Goal: Obtain resource: Download file/media

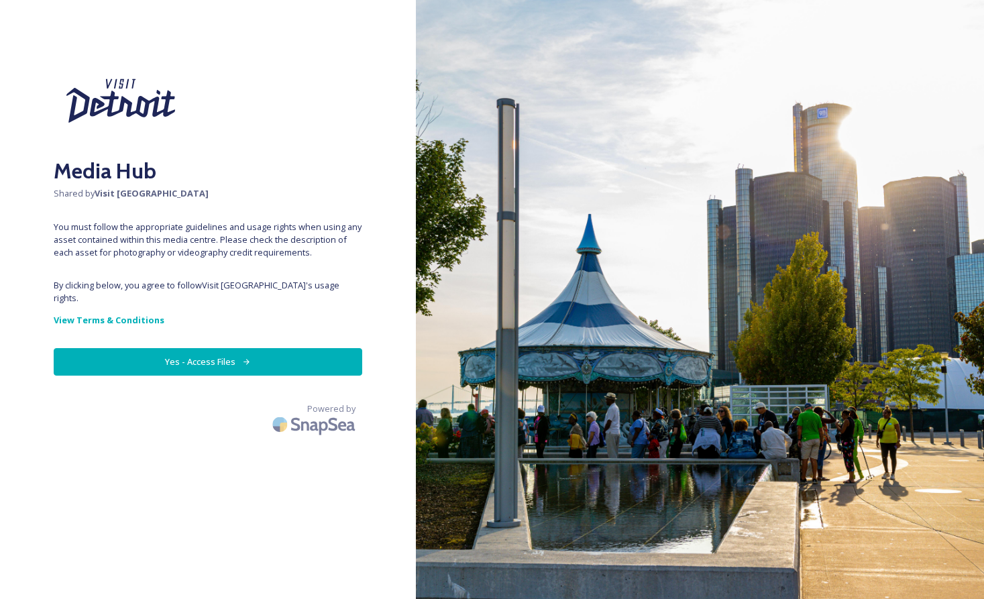
click at [252, 348] on button "Yes - Access Files" at bounding box center [208, 362] width 309 height 28
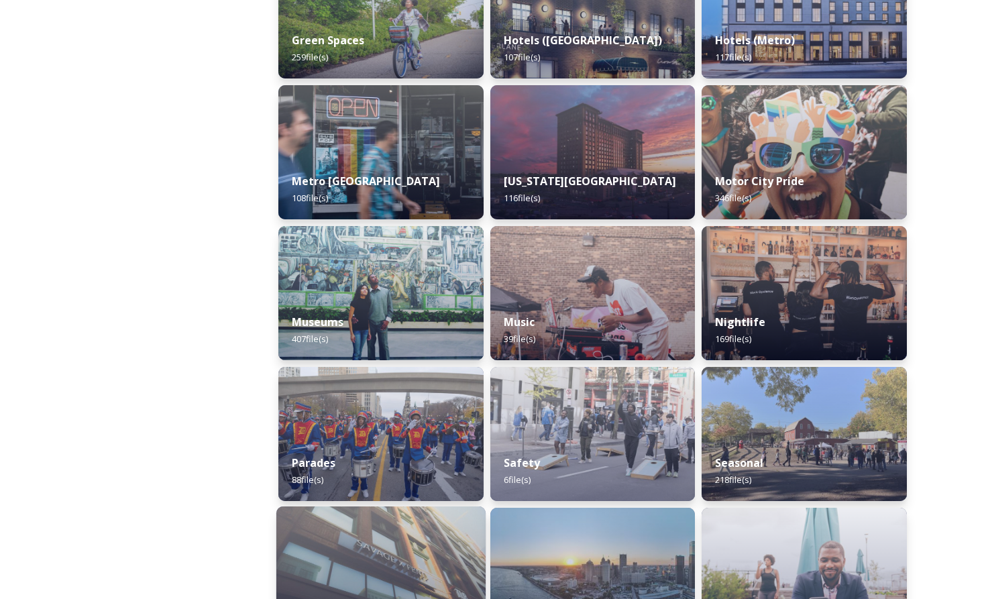
scroll to position [785, 0]
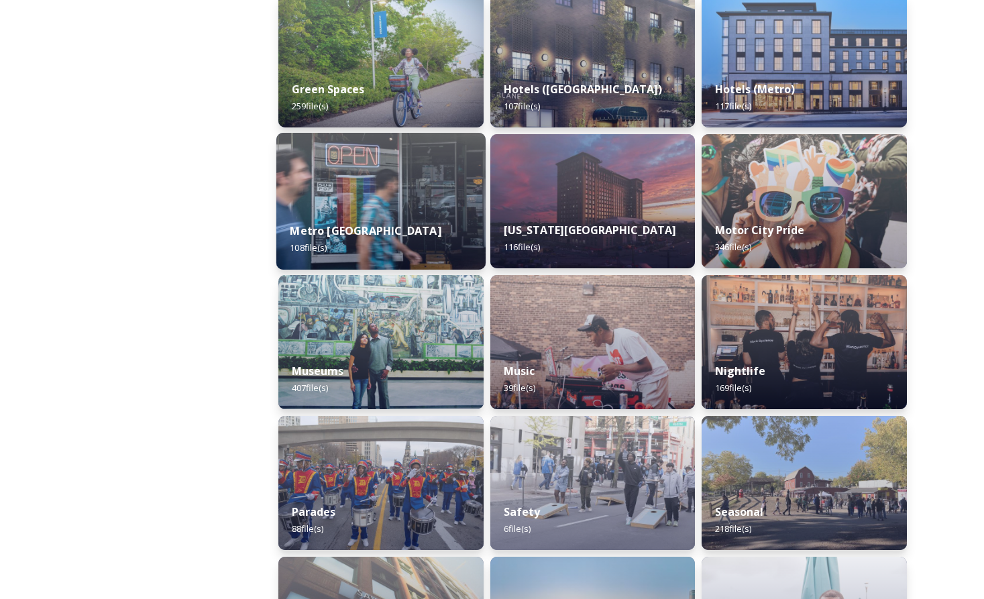
click at [360, 213] on div "Metro Detroit 108 file(s)" at bounding box center [380, 239] width 209 height 61
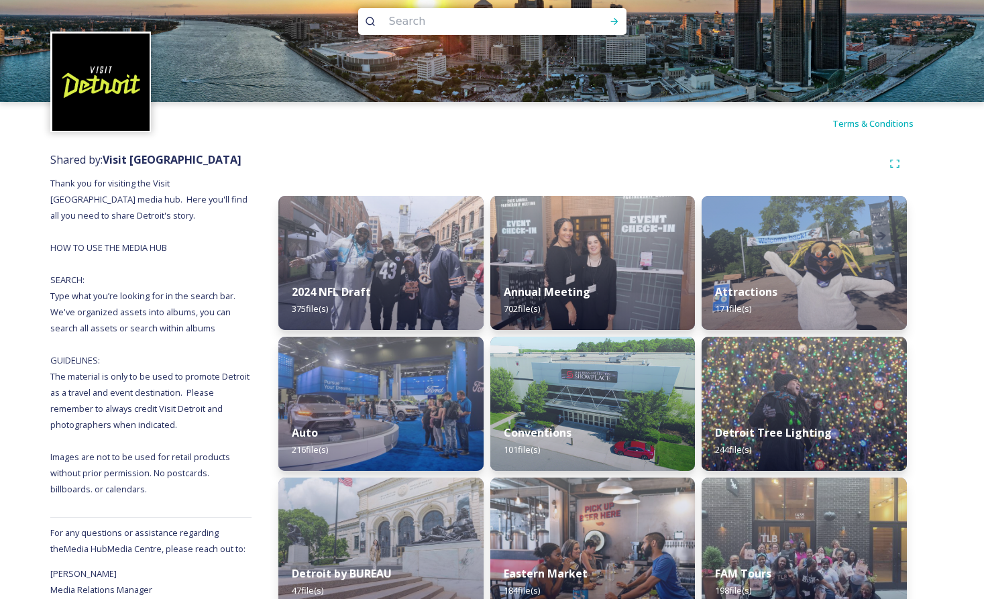
scroll to position [22, 0]
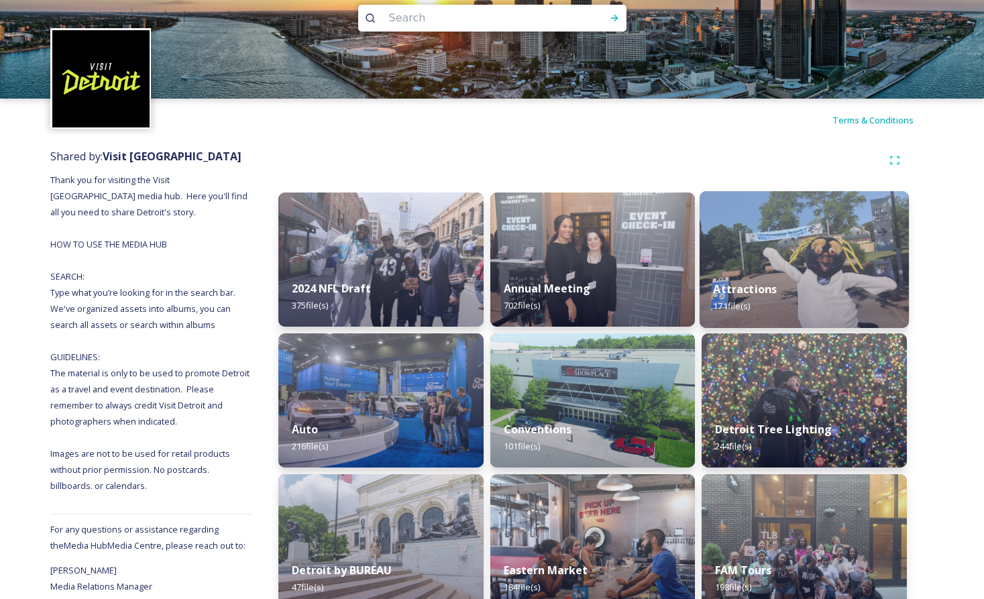
click at [856, 241] on img at bounding box center [804, 259] width 209 height 137
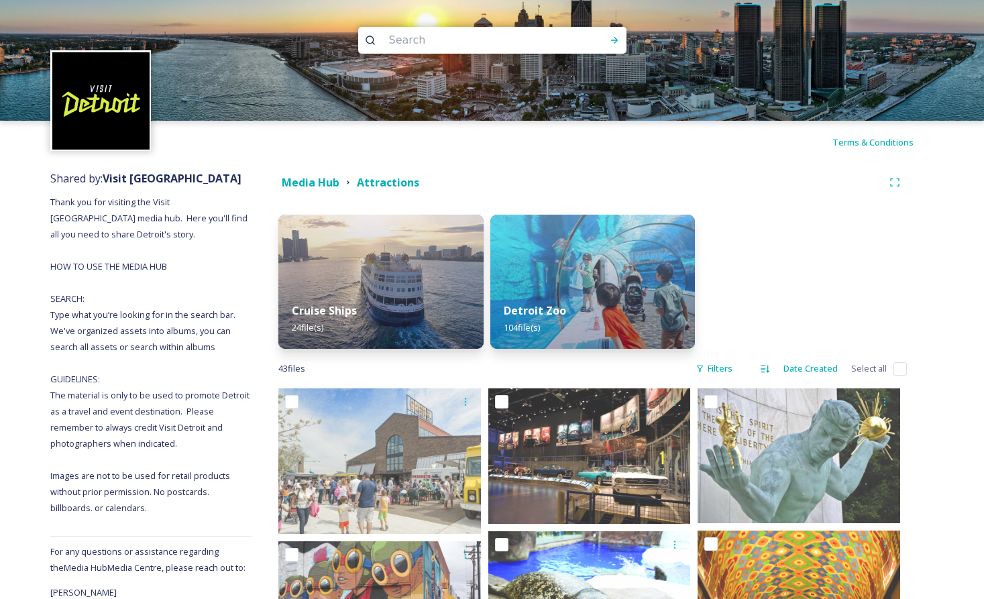
click at [412, 40] on input at bounding box center [474, 40] width 184 height 30
type input "[GEOGRAPHIC_DATA]"
click at [613, 40] on icon at bounding box center [614, 40] width 11 height 11
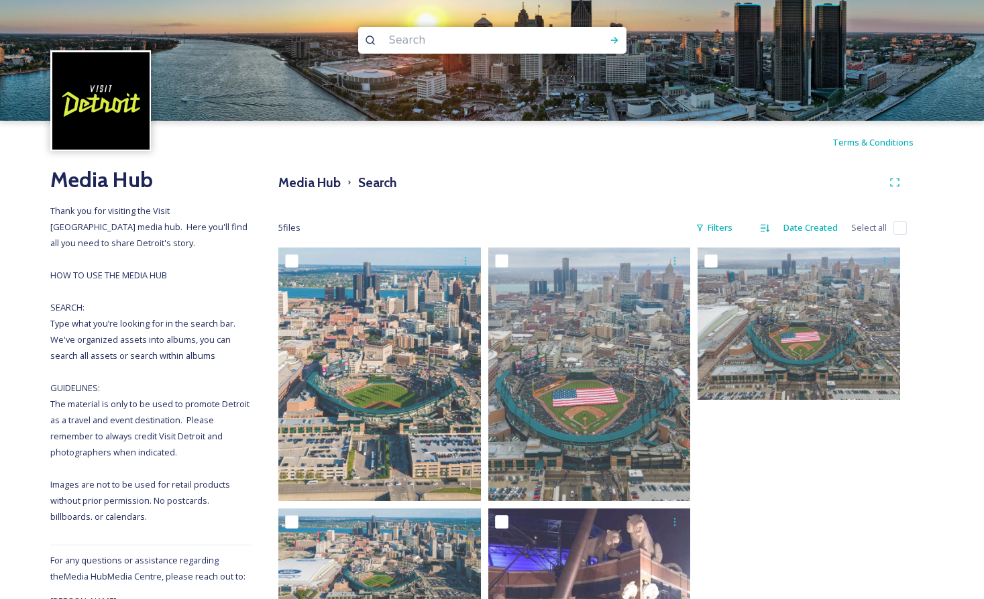
click at [433, 42] on input at bounding box center [474, 40] width 184 height 30
type input "lca"
click at [612, 39] on icon at bounding box center [614, 40] width 11 height 11
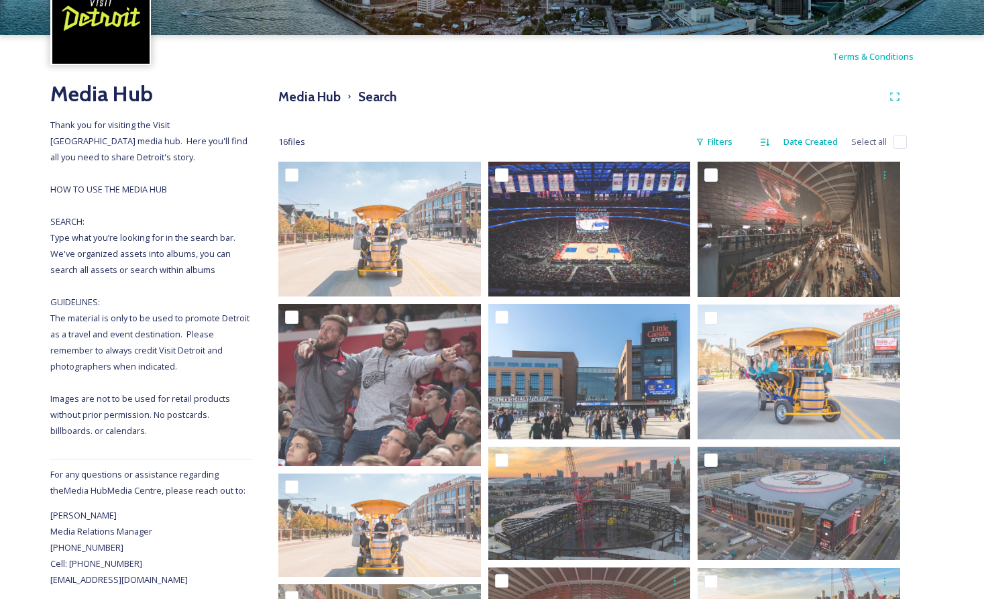
scroll to position [88, 0]
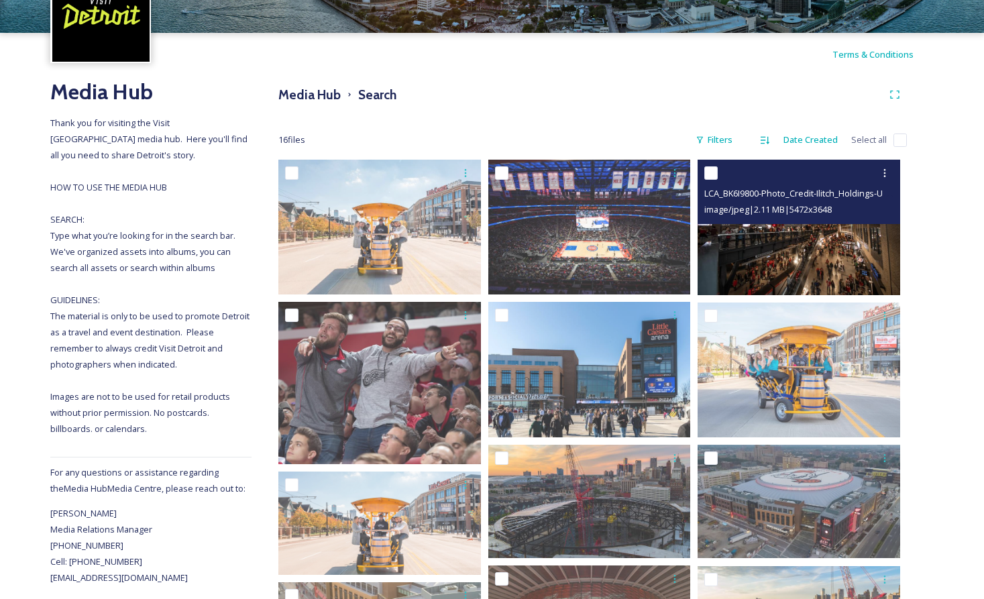
click at [757, 248] on img at bounding box center [799, 227] width 203 height 135
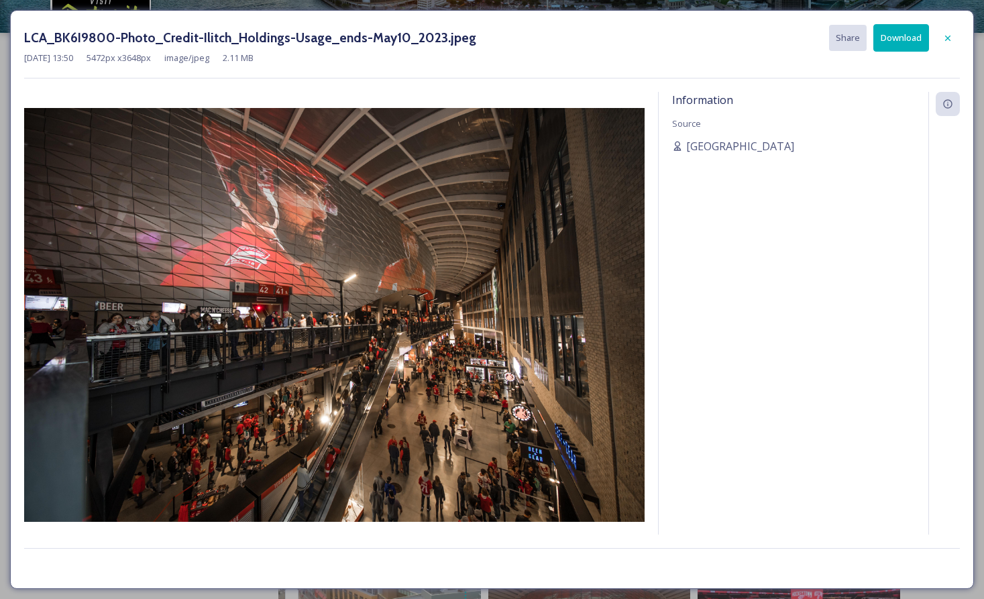
click at [891, 32] on button "Download" at bounding box center [902, 38] width 56 height 28
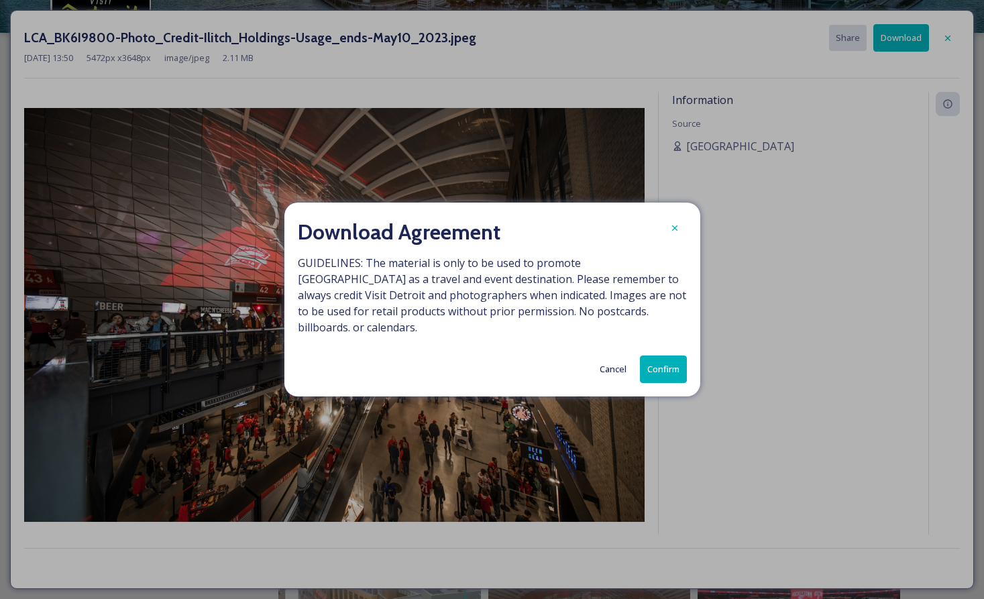
click at [659, 360] on button "Confirm" at bounding box center [663, 370] width 47 height 28
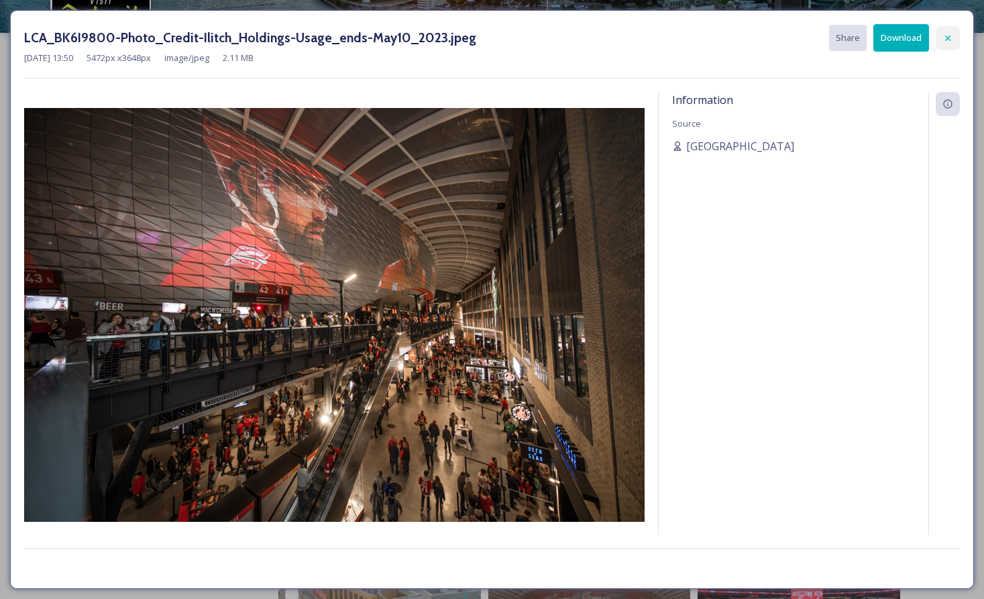
click at [947, 34] on icon at bounding box center [948, 38] width 11 height 11
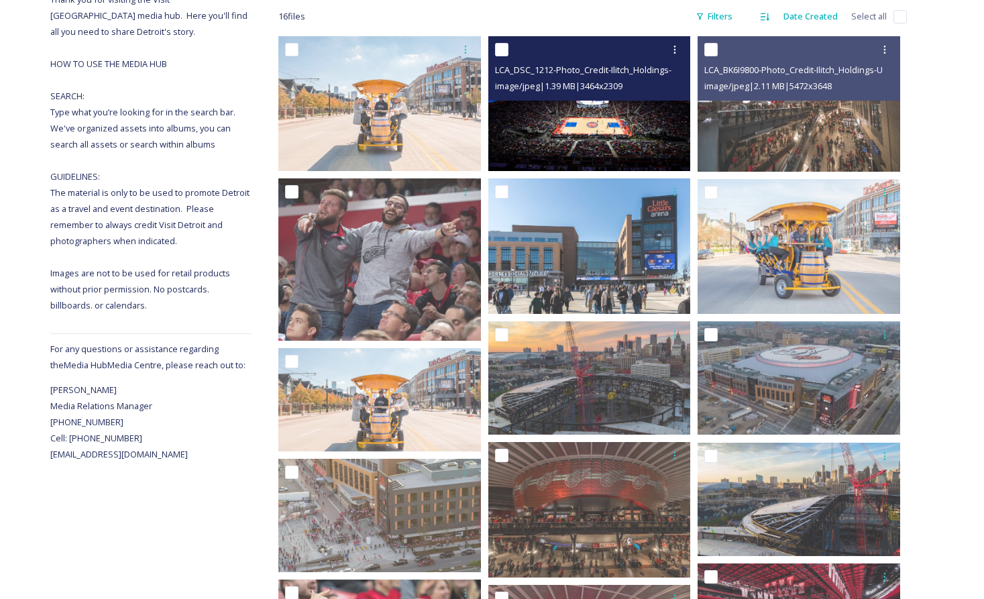
scroll to position [214, 0]
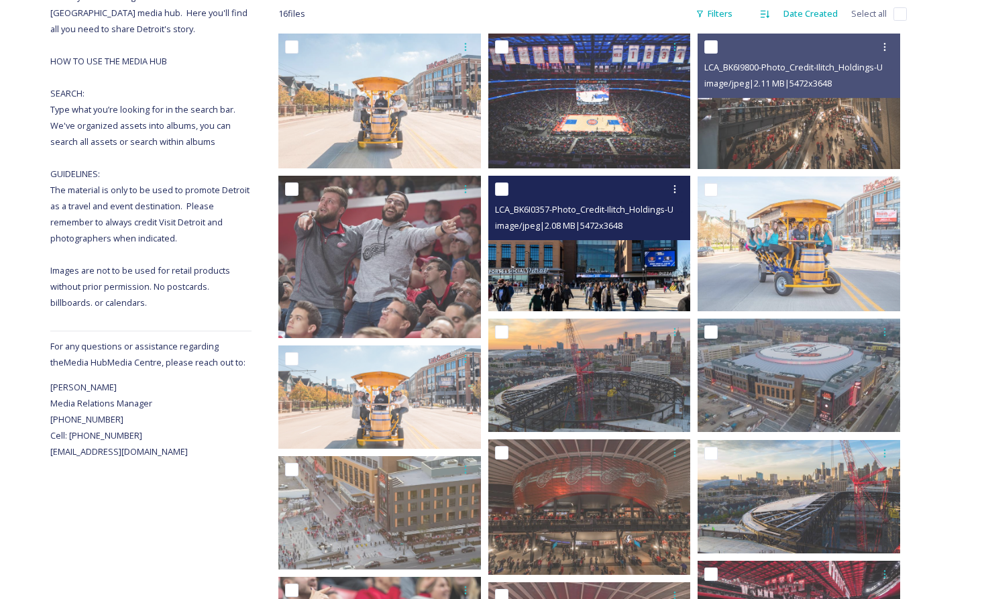
click at [592, 265] on img at bounding box center [590, 243] width 203 height 135
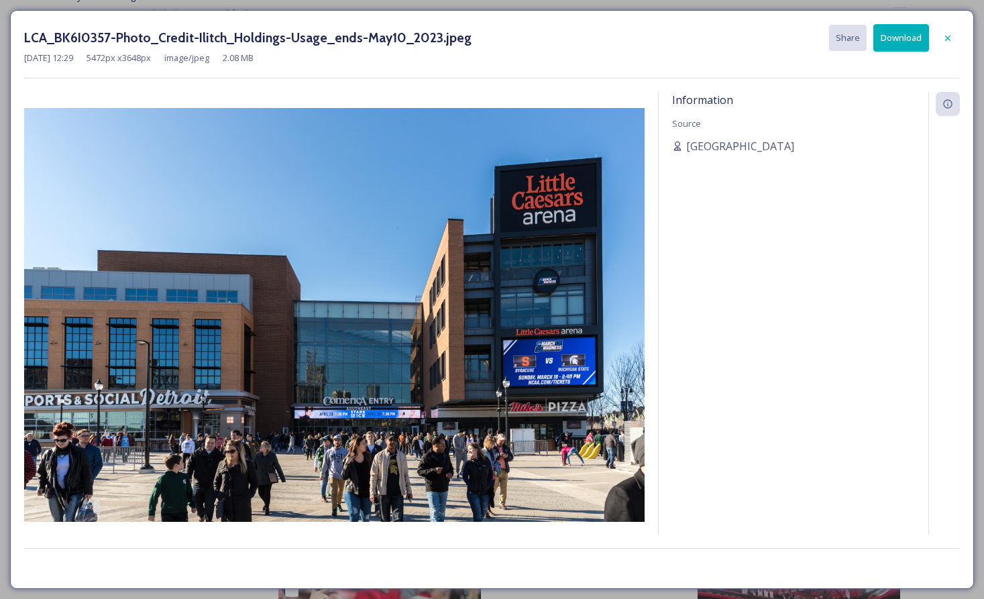
click at [901, 37] on button "Download" at bounding box center [902, 38] width 56 height 28
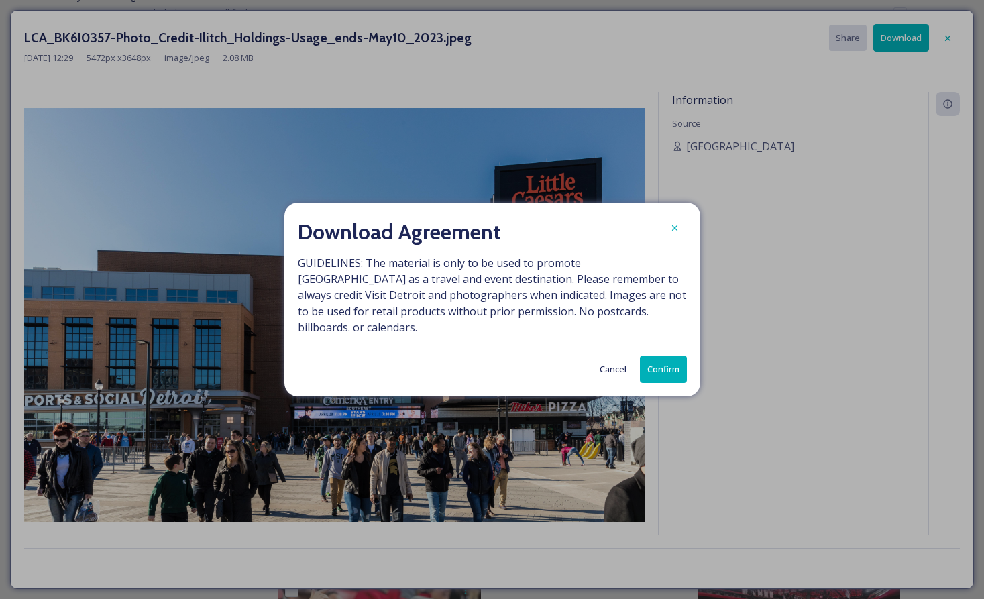
click at [658, 358] on button "Confirm" at bounding box center [663, 370] width 47 height 28
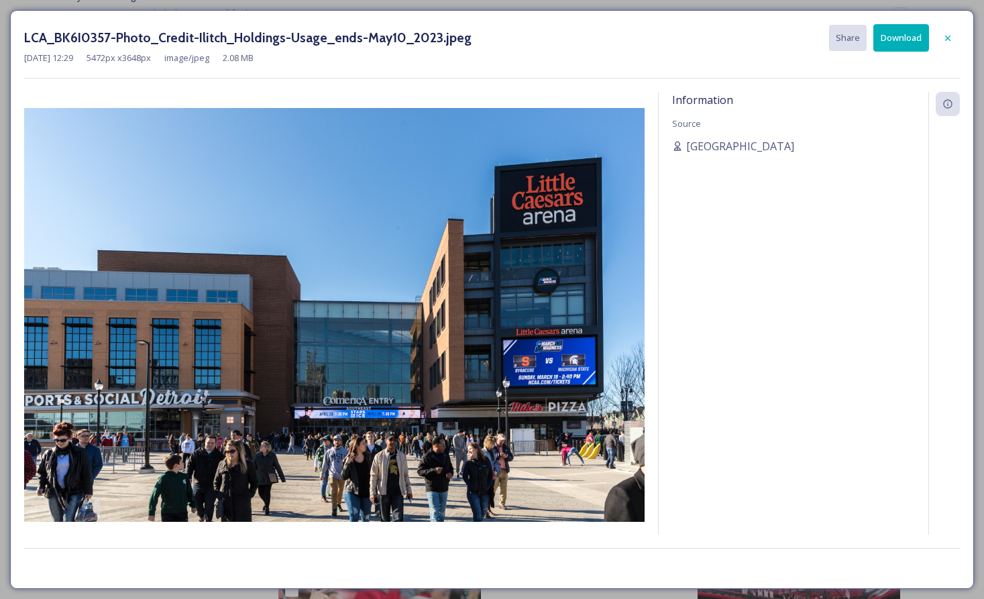
click at [948, 33] on icon at bounding box center [948, 38] width 11 height 11
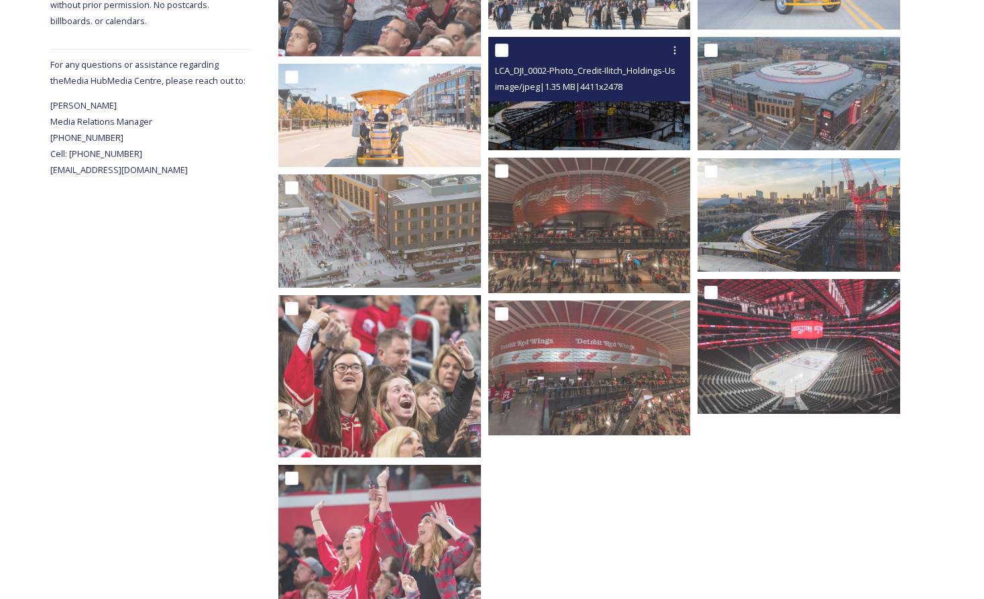
scroll to position [501, 0]
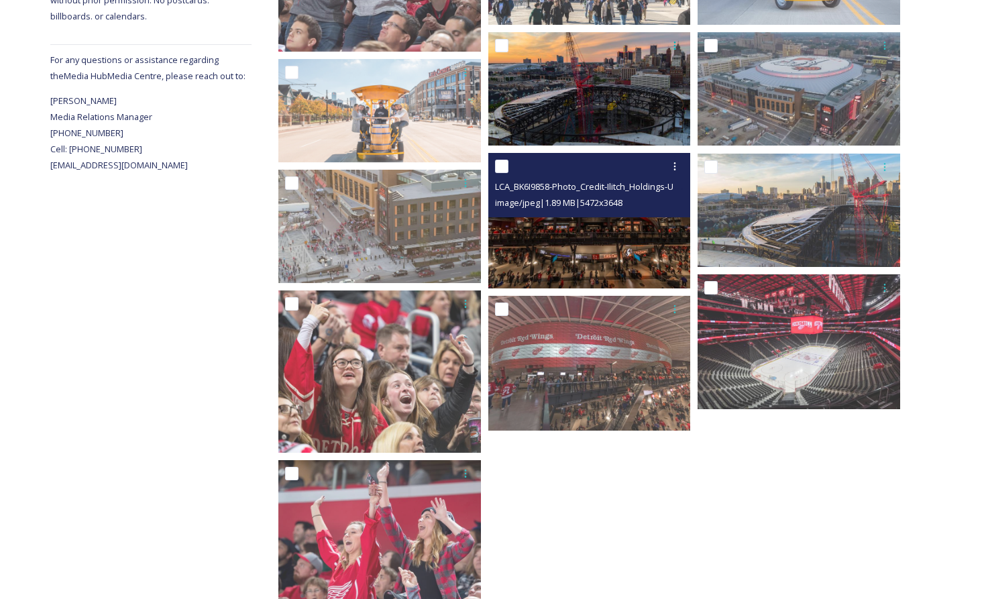
click at [587, 240] on img at bounding box center [590, 220] width 203 height 135
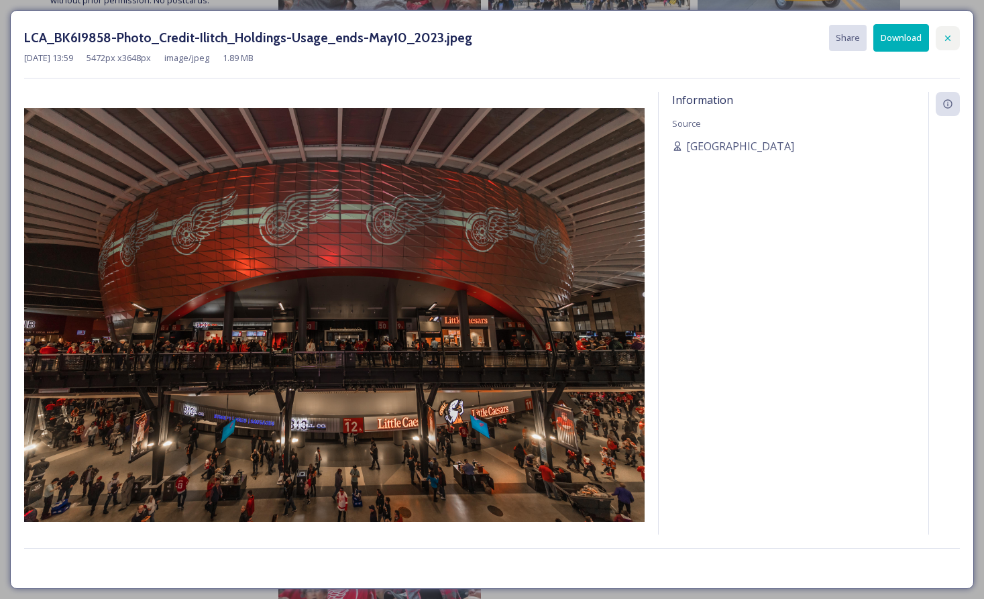
click at [947, 37] on icon at bounding box center [948, 38] width 11 height 11
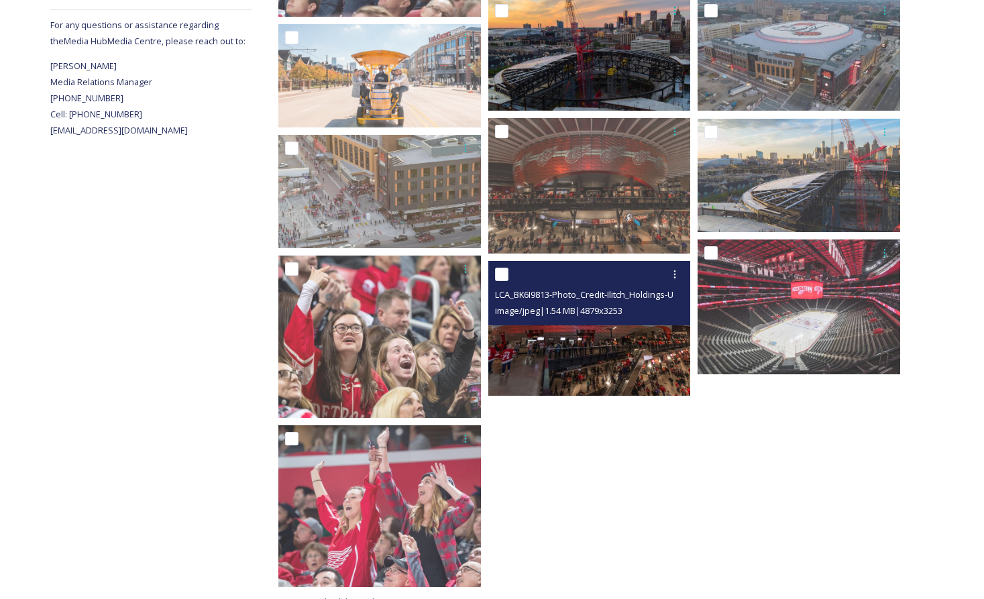
scroll to position [537, 0]
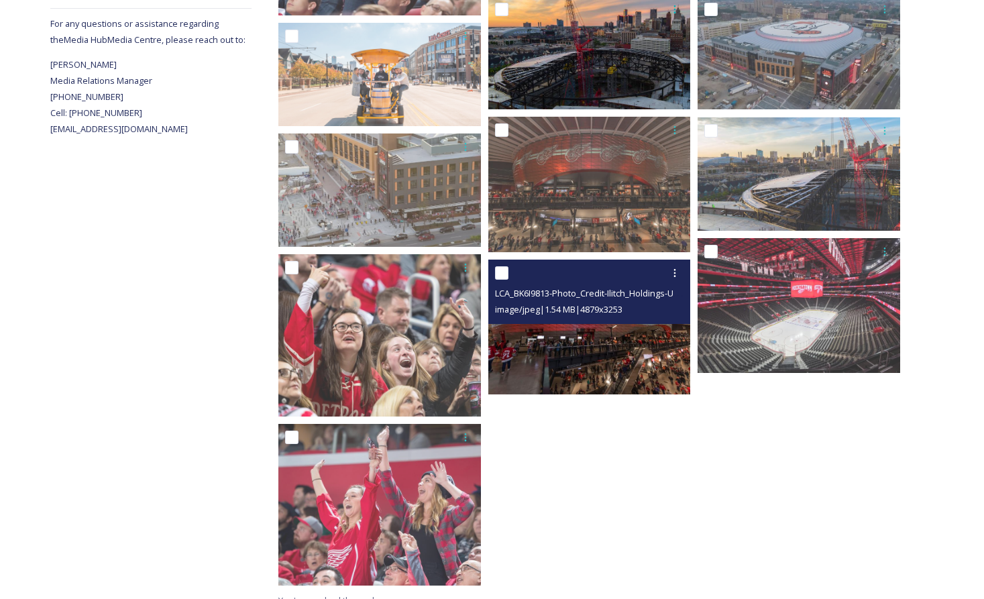
click at [593, 370] on img at bounding box center [590, 327] width 203 height 135
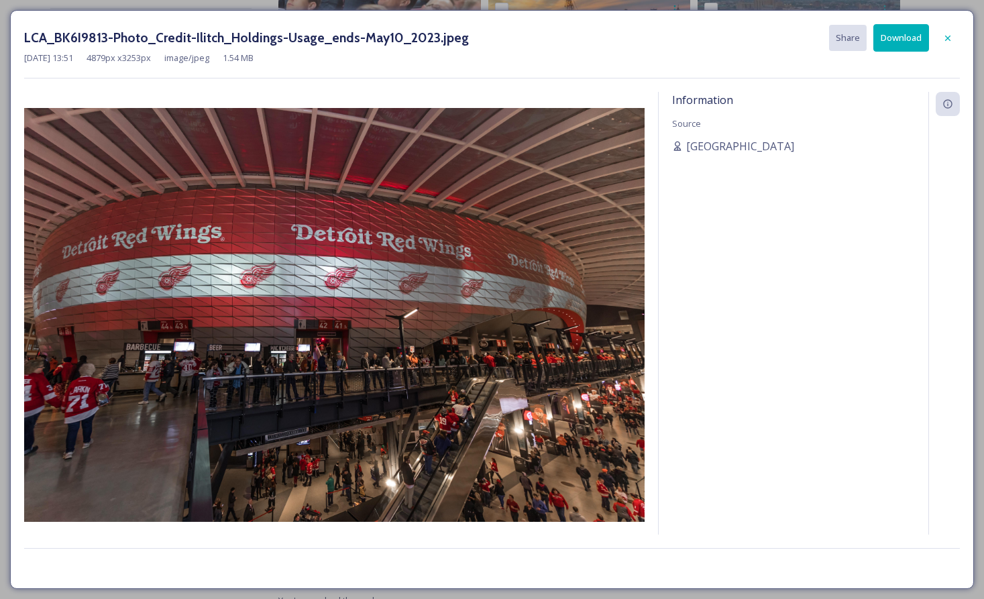
click at [952, 37] on icon at bounding box center [948, 38] width 11 height 11
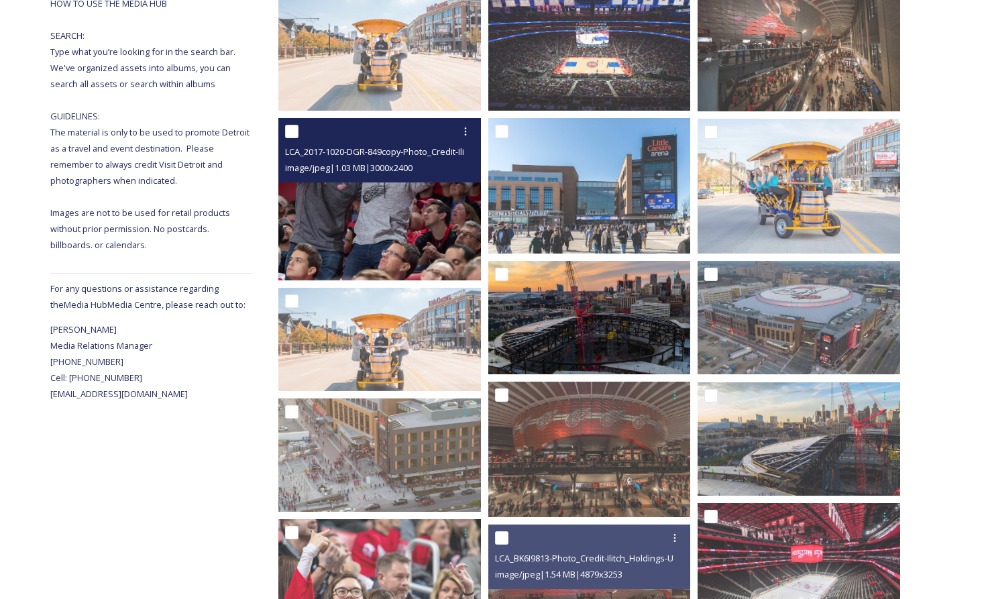
scroll to position [274, 0]
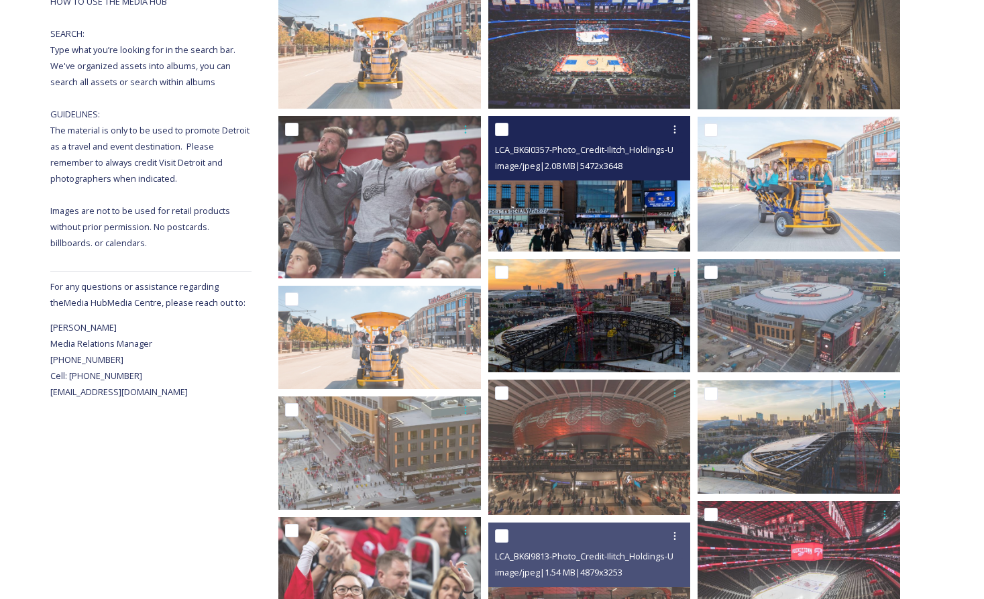
click at [499, 216] on img at bounding box center [590, 183] width 203 height 135
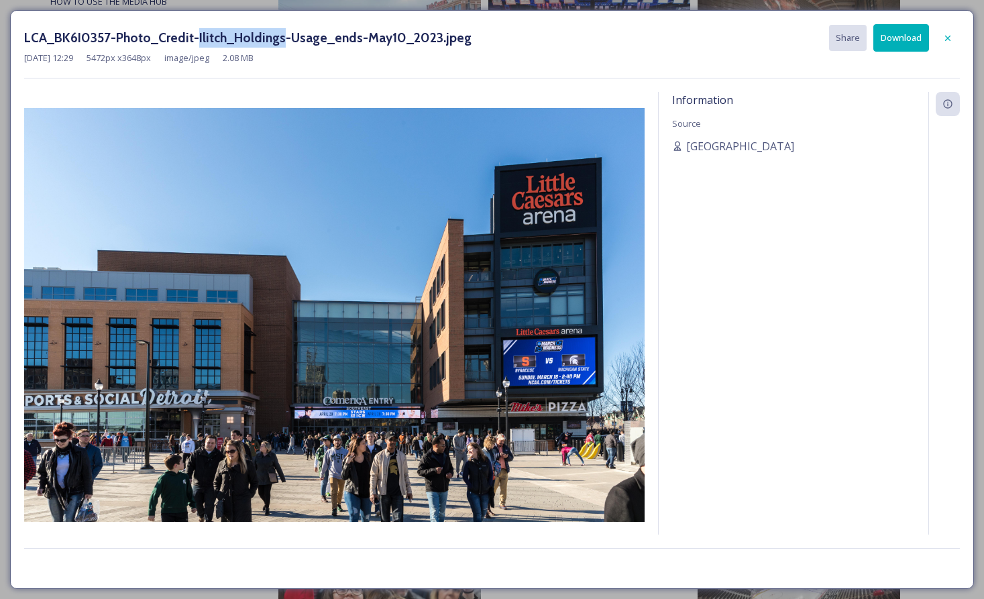
drag, startPoint x: 194, startPoint y: 37, endPoint x: 280, endPoint y: 36, distance: 85.9
click at [280, 36] on h3 "LCA_BK6I0357-Photo_Credit-Ilitch_Holdings-Usage_ends-May10_2023.jpeg" at bounding box center [248, 37] width 448 height 19
copy h3 "Ilitch_Holdings"
click at [947, 39] on icon at bounding box center [948, 38] width 11 height 11
